Goal: Task Accomplishment & Management: Use online tool/utility

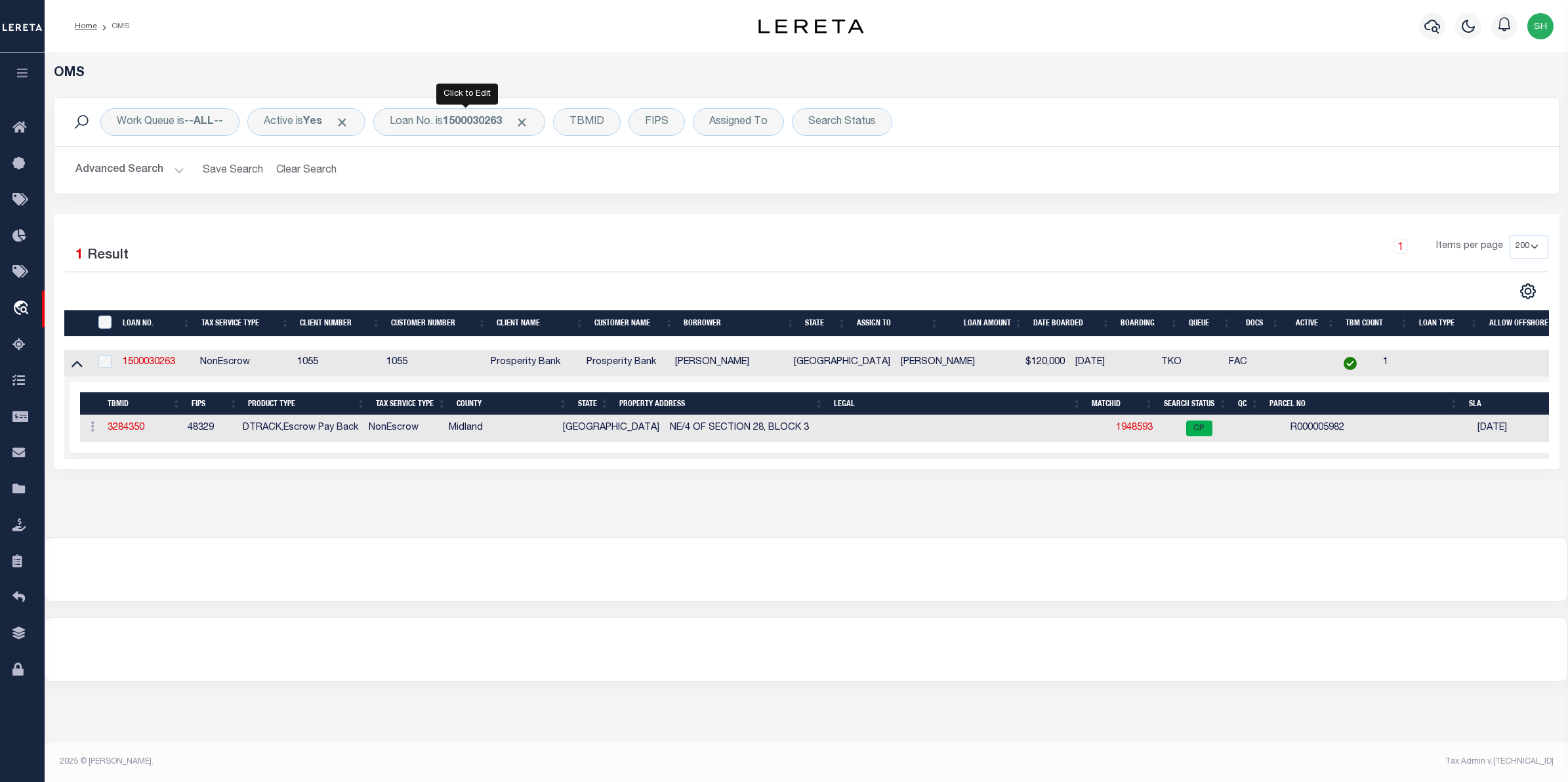
select select "200"
click at [483, 123] on b "1500030263" at bounding box center [472, 121] width 59 height 10
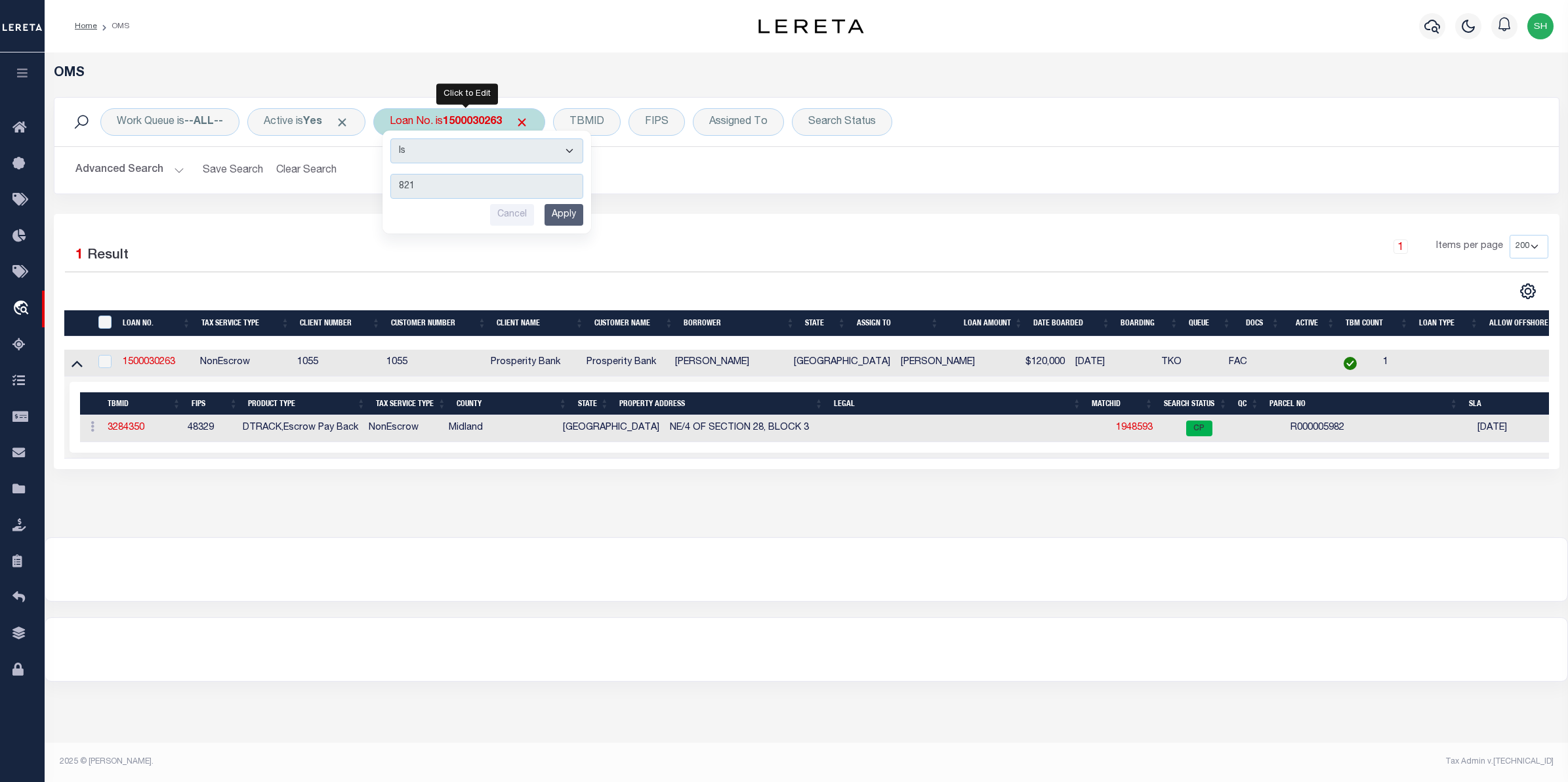
type input "8212"
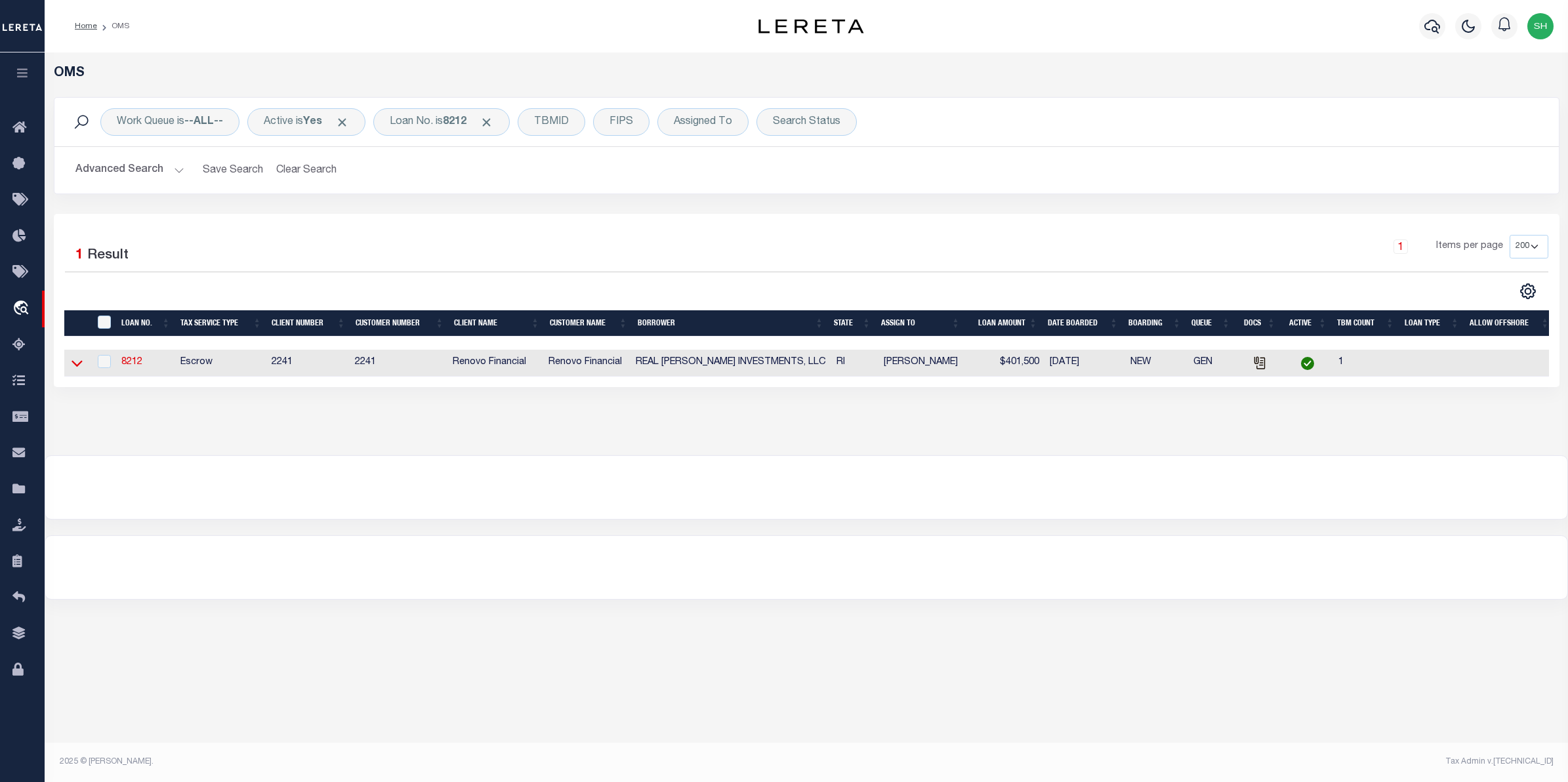
click at [76, 365] on icon at bounding box center [77, 363] width 11 height 14
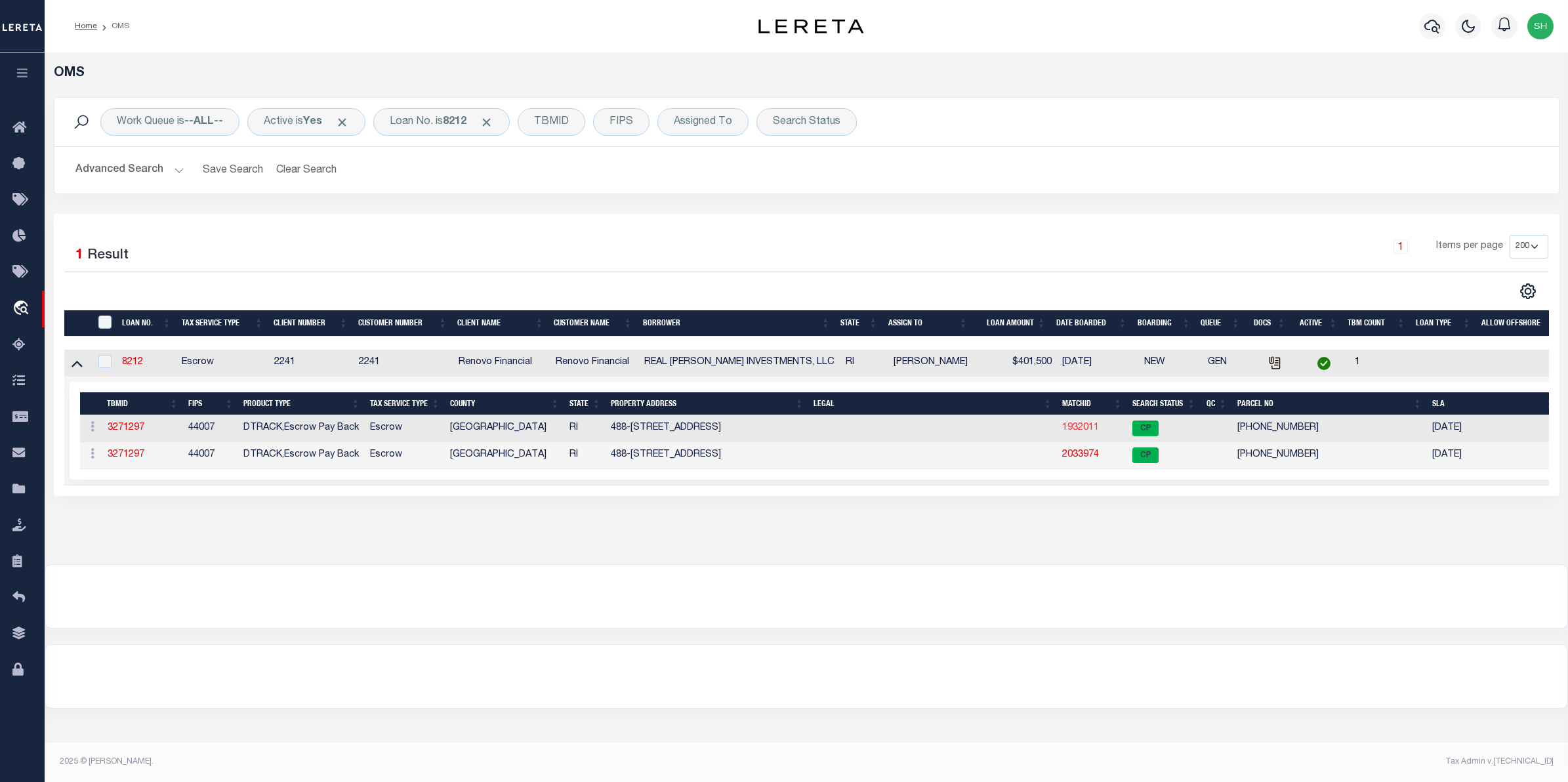
click at [1086, 432] on link "1932011" at bounding box center [1081, 427] width 37 height 9
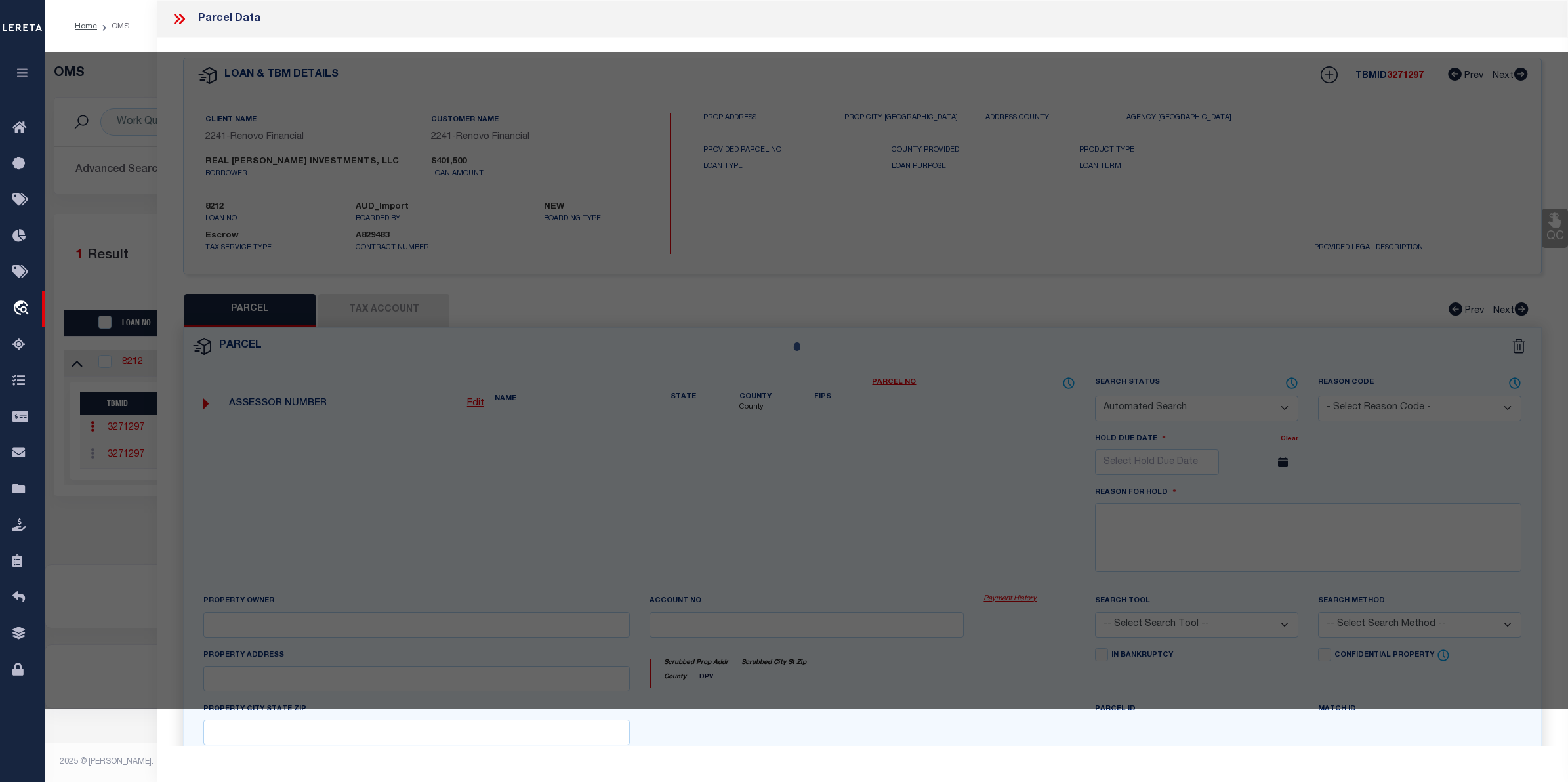
checkbox input "false"
select select "CP"
type input "Real Vasquez Investments LLC"
select select
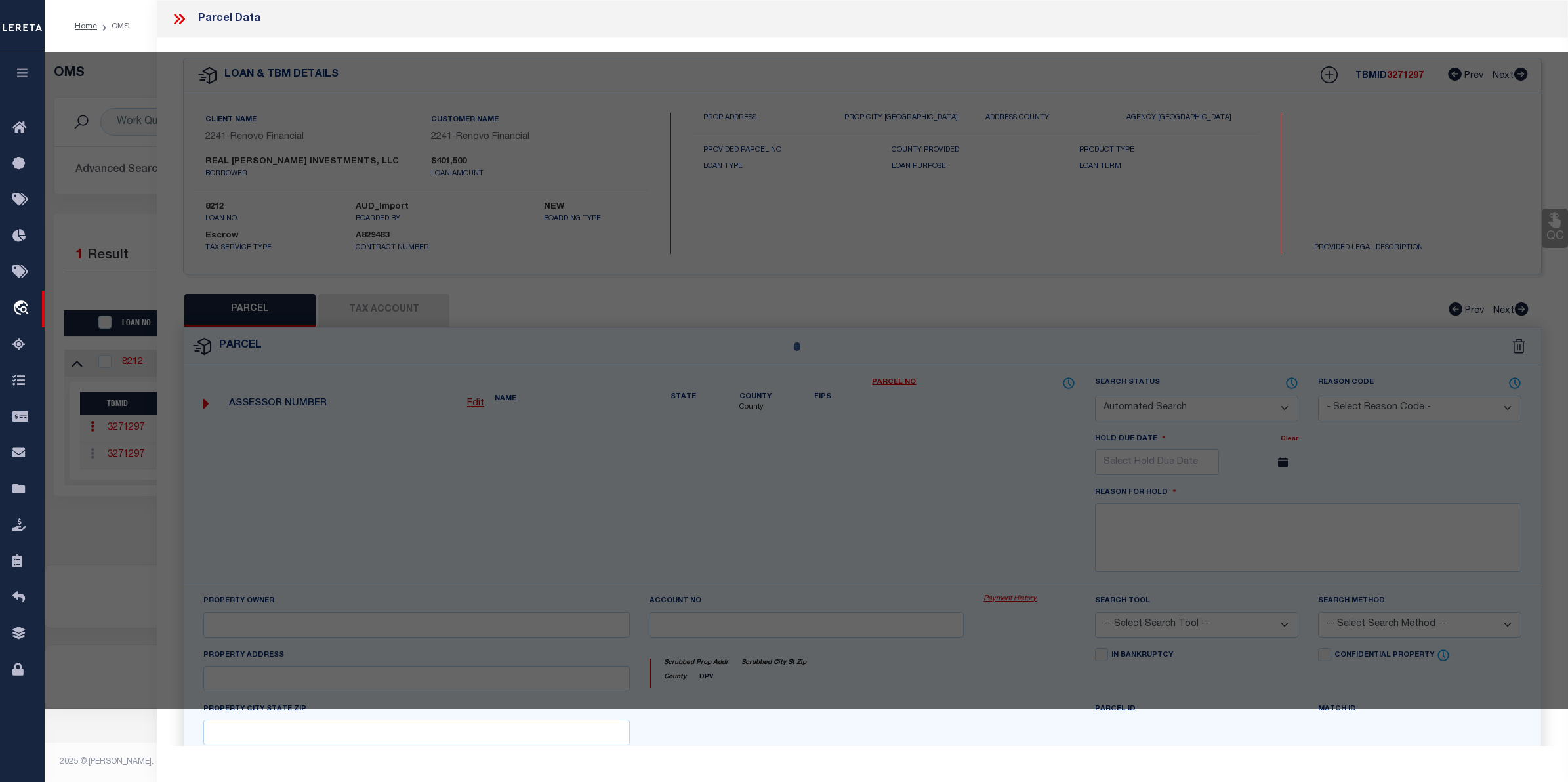
type input "488 HARTFORD AVE"
checkbox input "false"
type input "[GEOGRAPHIC_DATA]"
type textarea "3,299 SF"
type textarea "Tax ID Special Project"
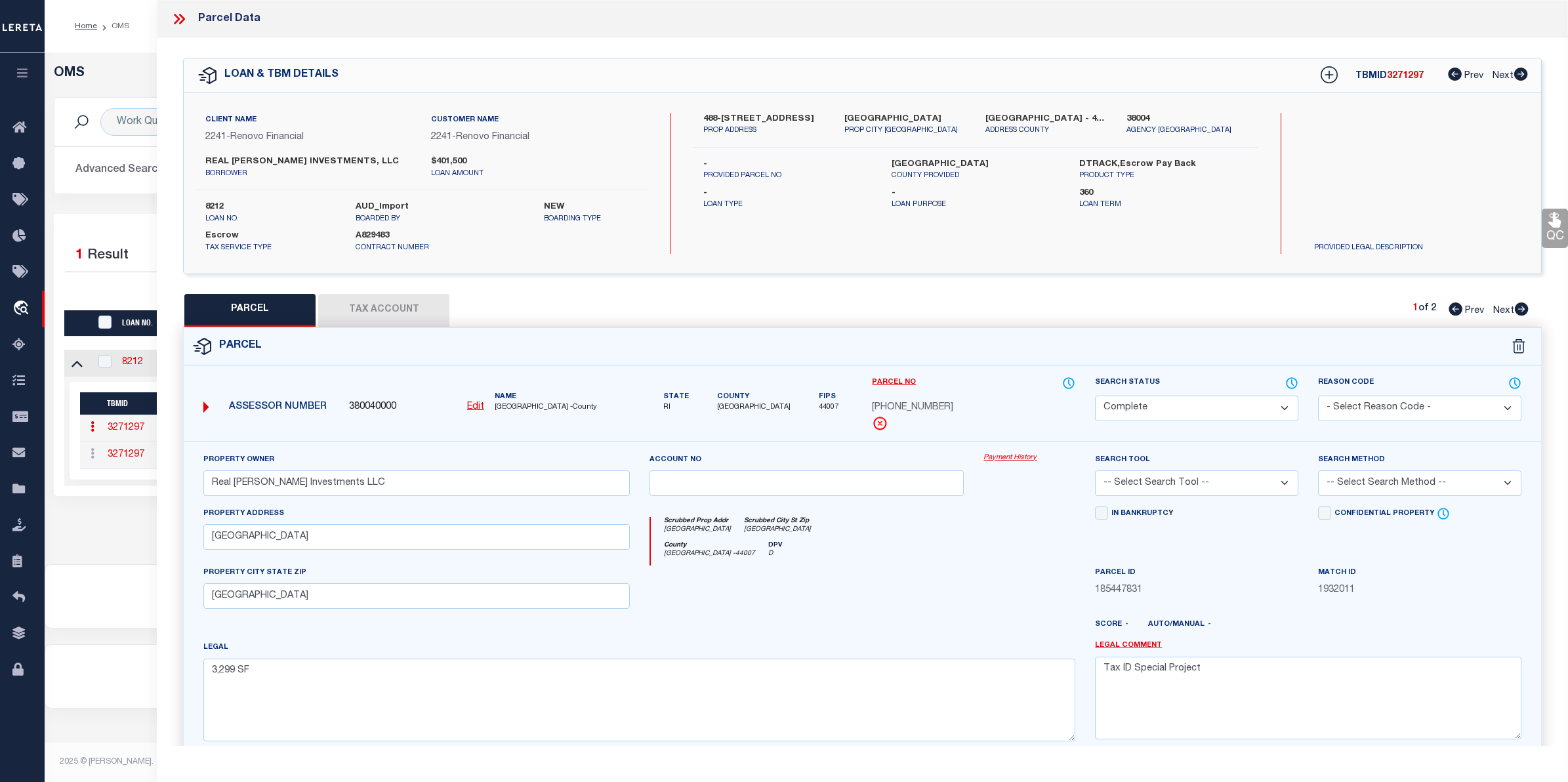
click at [1004, 457] on link "Payment History" at bounding box center [1029, 458] width 92 height 11
